Goal: Task Accomplishment & Management: Use online tool/utility

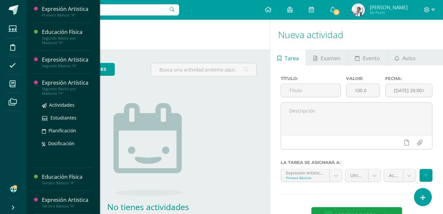
scroll to position [28, 0]
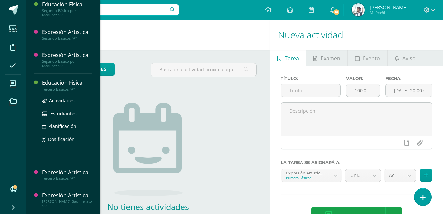
click at [68, 79] on div "Educación Física" at bounding box center [67, 83] width 50 height 8
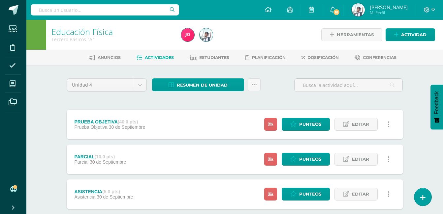
scroll to position [214, 0]
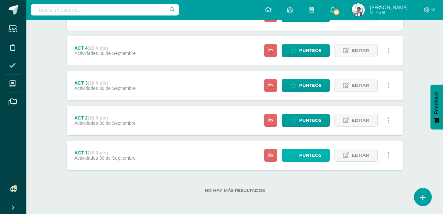
click at [296, 156] on icon at bounding box center [293, 156] width 6 height 6
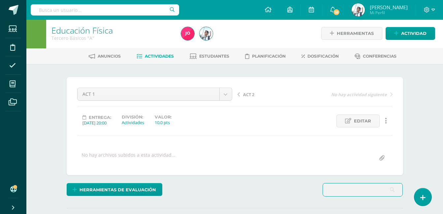
scroll to position [2, 0]
